Goal: Task Accomplishment & Management: Manage account settings

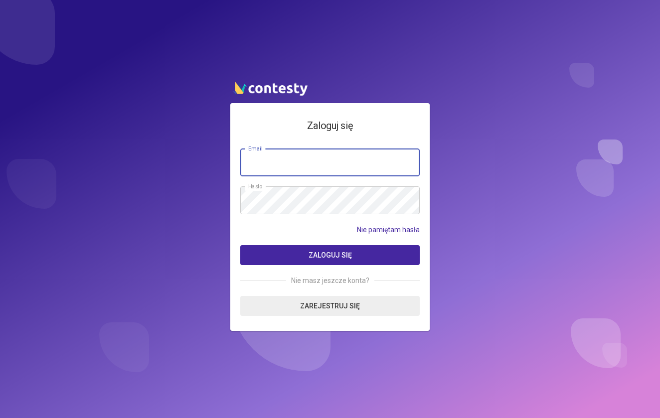
type input "**********"
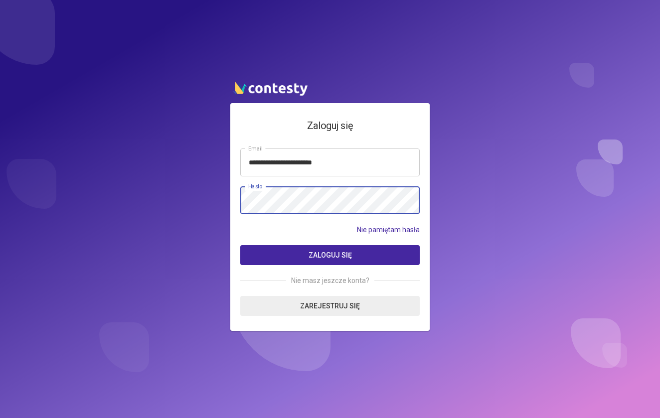
click at [330, 255] on button "Zaloguj się" at bounding box center [329, 255] width 179 height 20
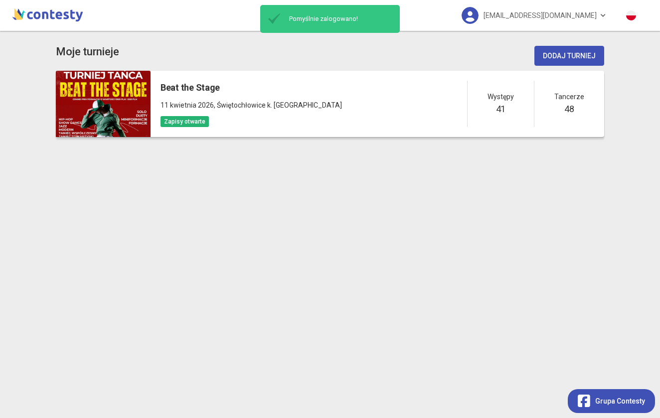
click at [213, 89] on h5 "Beat the Stage" at bounding box center [250, 88] width 181 height 14
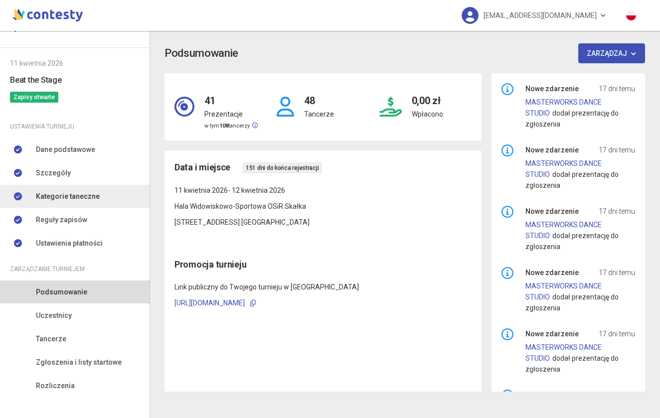
scroll to position [26, 0]
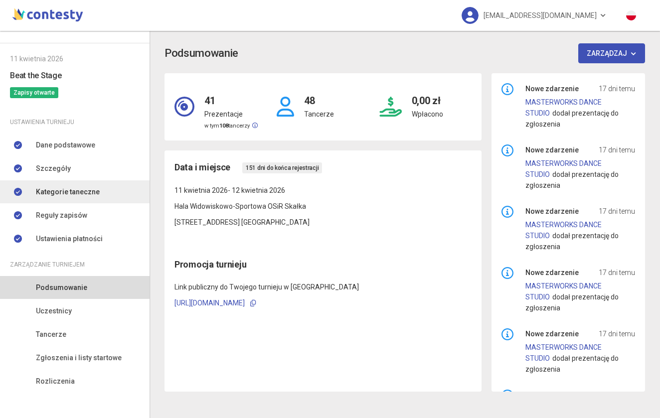
click at [74, 192] on span "Kategorie taneczne" at bounding box center [68, 191] width 64 height 11
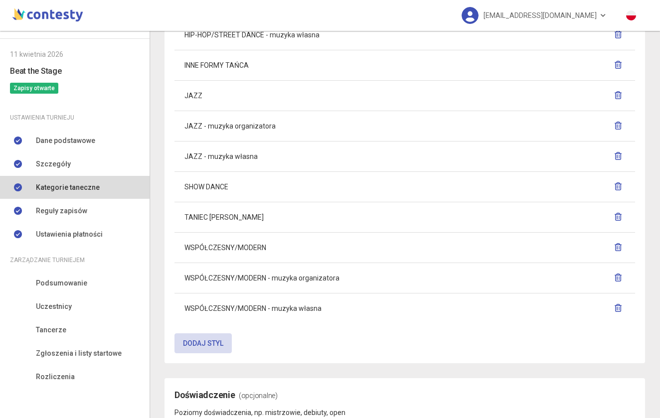
scroll to position [916, 0]
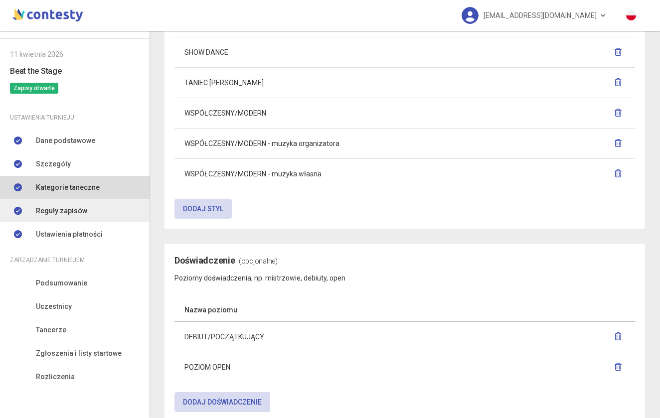
click at [85, 215] on link "Reguły zapisów" at bounding box center [75, 210] width 150 height 23
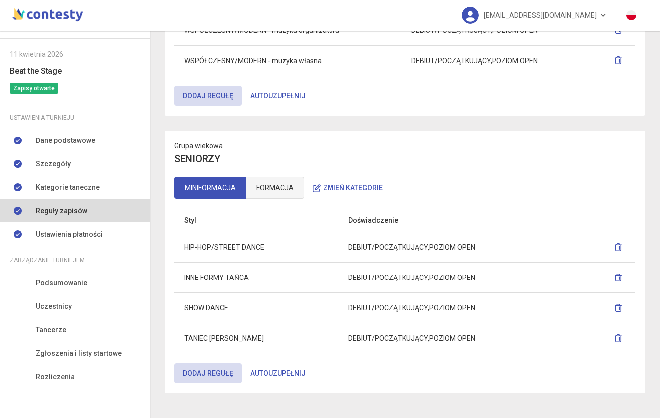
scroll to position [1057, 0]
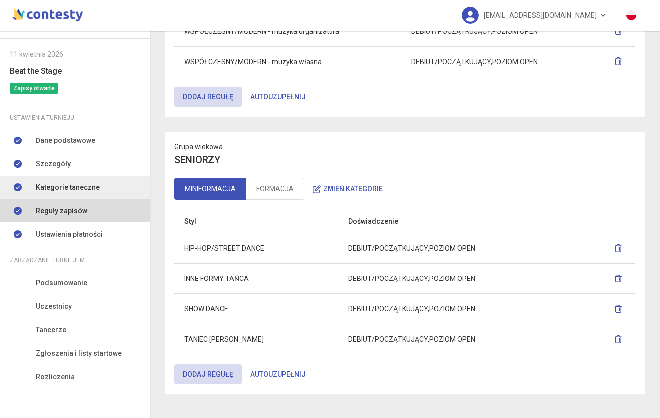
click at [89, 194] on link "Kategorie taneczne" at bounding box center [75, 187] width 150 height 23
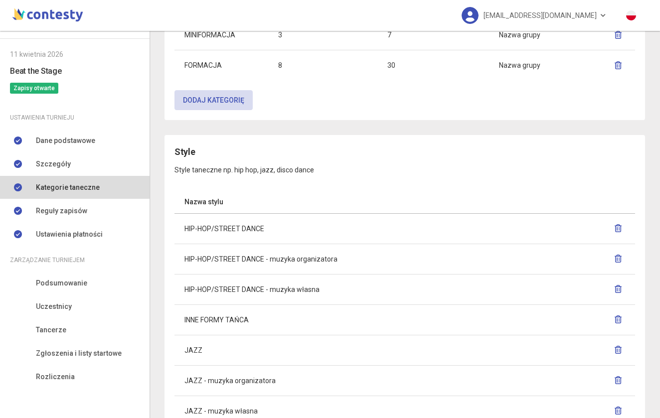
scroll to position [437, 0]
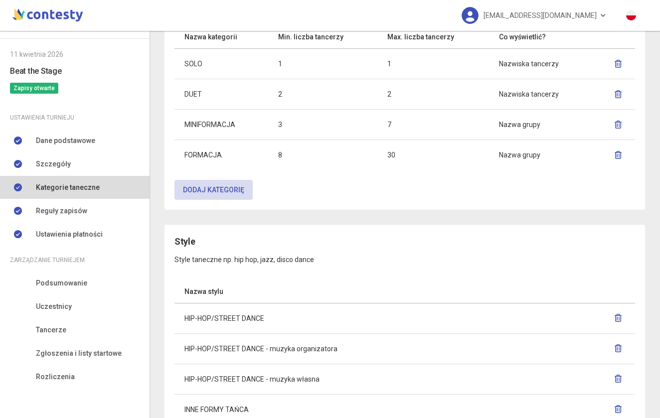
click at [212, 318] on td "HIP-HOP/STREET DANCE" at bounding box center [367, 318] width 386 height 30
click at [61, 237] on span "Ustawienia płatności" at bounding box center [69, 234] width 67 height 11
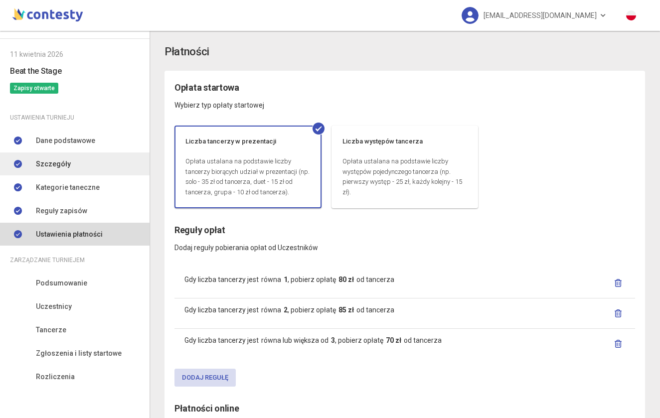
click at [78, 163] on link "Szczegóły" at bounding box center [75, 164] width 150 height 23
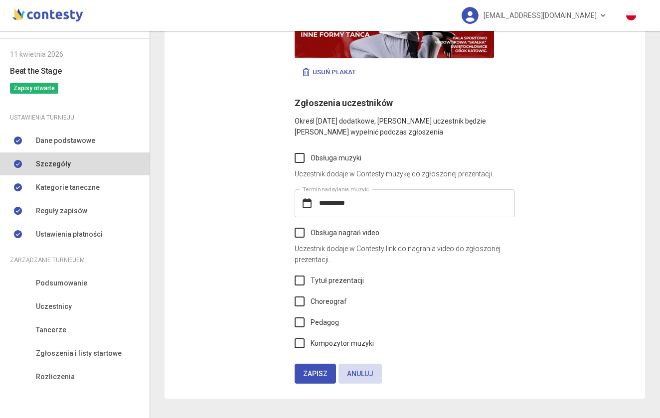
scroll to position [679, 0]
click at [55, 147] on link "Dane podstawowe" at bounding box center [75, 140] width 150 height 23
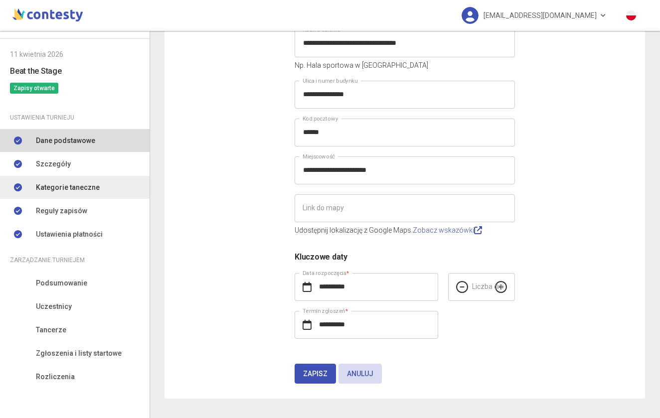
click at [63, 184] on span "Kategorie taneczne" at bounding box center [68, 187] width 64 height 11
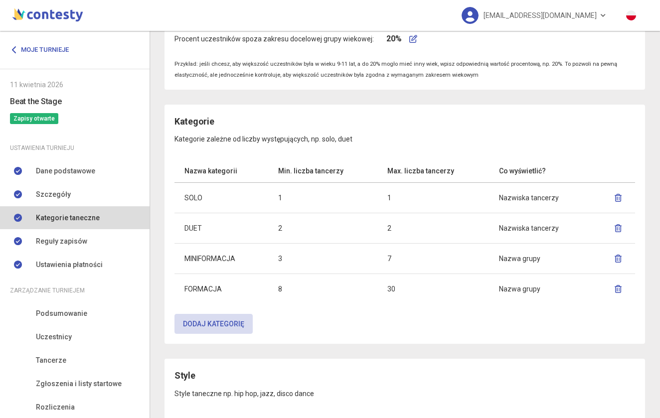
scroll to position [548, 0]
